Goal: Use online tool/utility: Utilize a website feature to perform a specific function

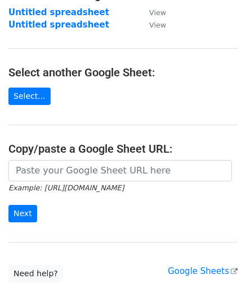
scroll to position [56, 0]
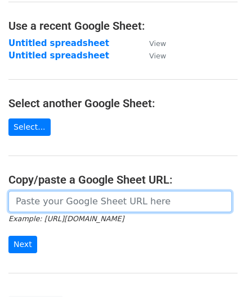
click at [52, 202] on input "url" at bounding box center [119, 201] width 223 height 21
paste input "[URL][DOMAIN_NAME]"
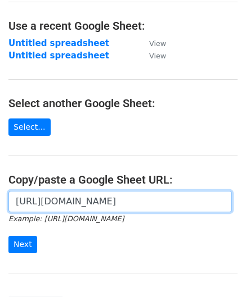
scroll to position [0, 238]
type input "[URL][DOMAIN_NAME]"
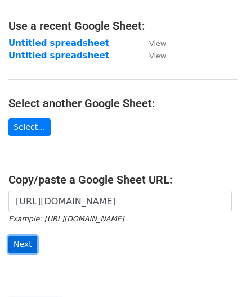
click at [20, 245] on input "Next" at bounding box center [22, 244] width 29 height 17
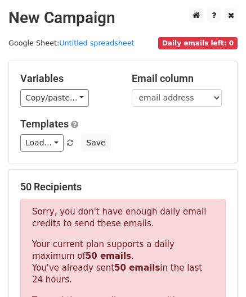
scroll to position [379, 0]
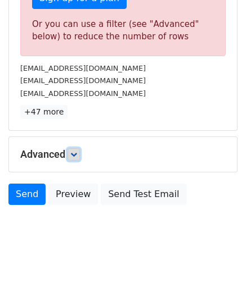
click at [73, 151] on icon at bounding box center [73, 154] width 7 height 7
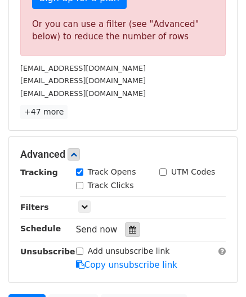
click at [125, 225] on div at bounding box center [132, 229] width 15 height 15
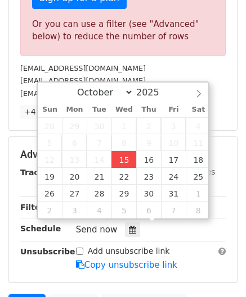
type input "2025-10-15 12:00"
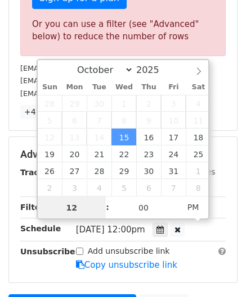
paste input "6"
type input "6"
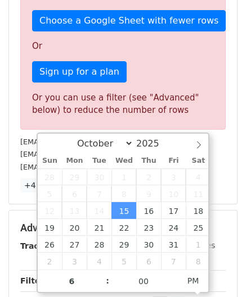
type input "2025-10-15 18:00"
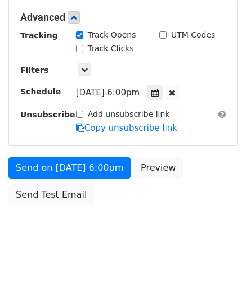
scroll to position [515, 0]
